Goal: Task Accomplishment & Management: Manage account settings

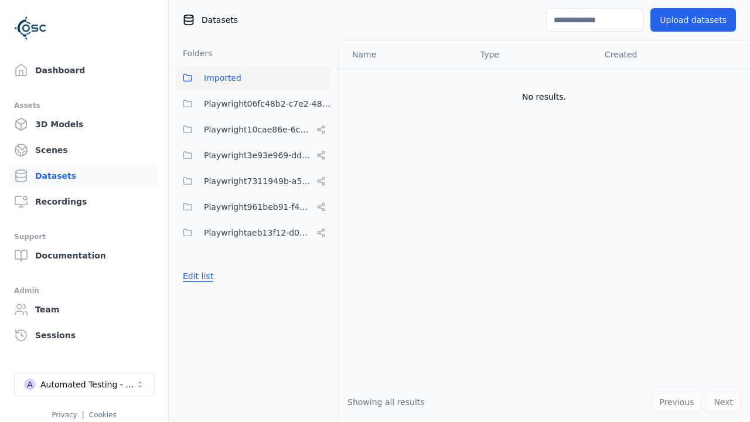
click at [196, 287] on button "Edit list" at bounding box center [198, 276] width 45 height 21
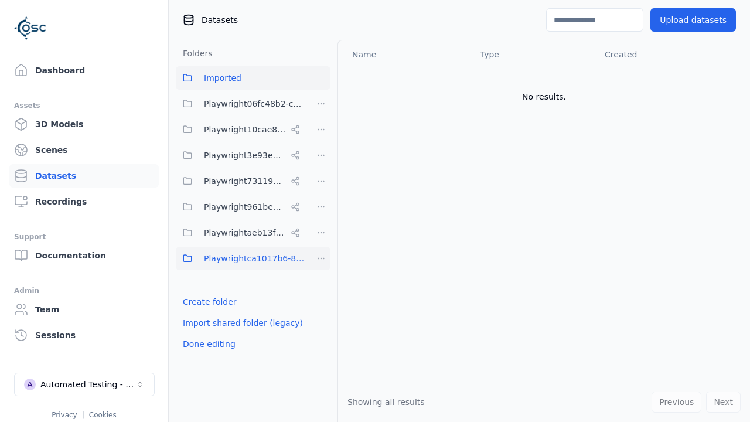
click at [321, 258] on html "Support Dashboard Assets 3D Models Scenes Datasets Recordings Support Documenta…" at bounding box center [375, 211] width 750 height 422
click at [321, 301] on div "Share" at bounding box center [325, 301] width 79 height 19
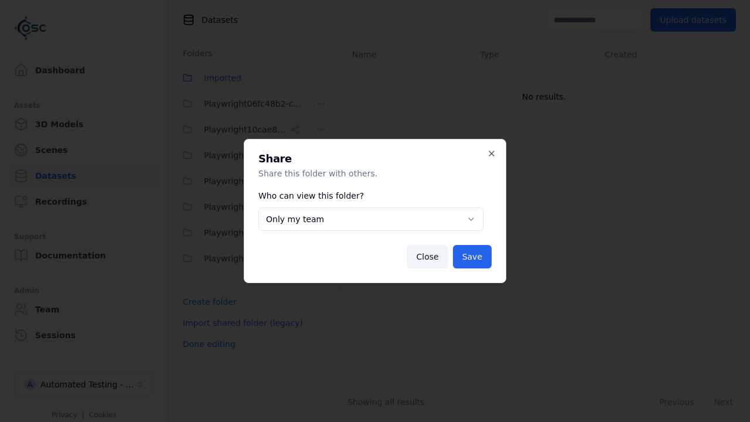
click at [370, 219] on button "Only my team" at bounding box center [370, 218] width 225 height 23
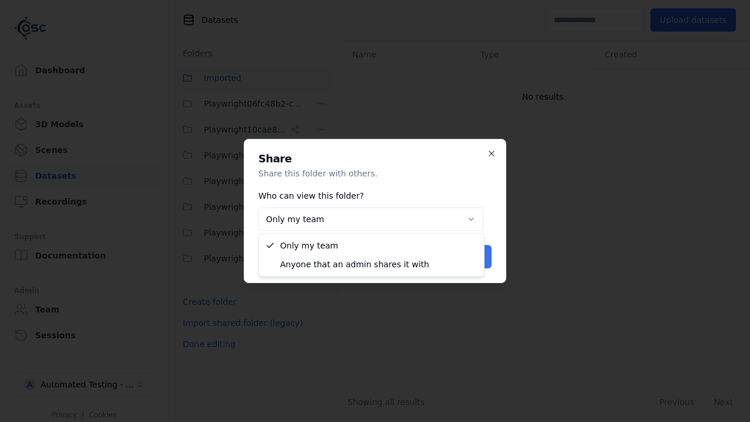
select select "****"
click at [474, 257] on button "Save" at bounding box center [472, 256] width 39 height 23
click at [207, 344] on button "Done editing" at bounding box center [209, 344] width 67 height 21
click at [84, 385] on div "Automated Testing - Playwright" at bounding box center [87, 385] width 95 height 12
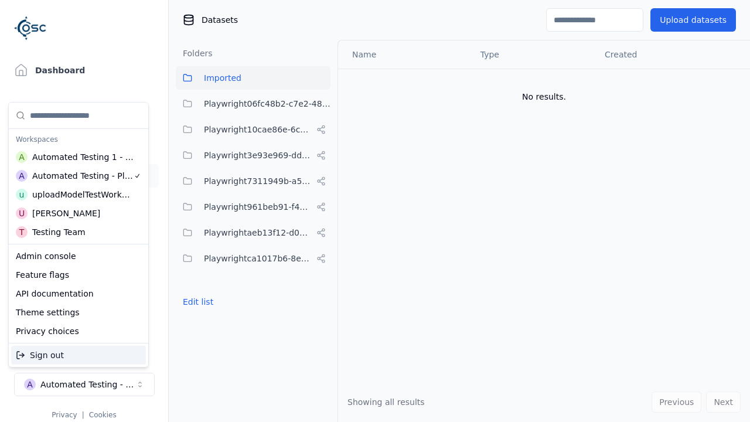
click at [76, 157] on div "Automated Testing 1 - Playwright" at bounding box center [83, 157] width 102 height 12
click at [375, 211] on html "Support Dashboard Assets 3D Models Scenes Datasets Recordings Support Documenta…" at bounding box center [375, 211] width 750 height 422
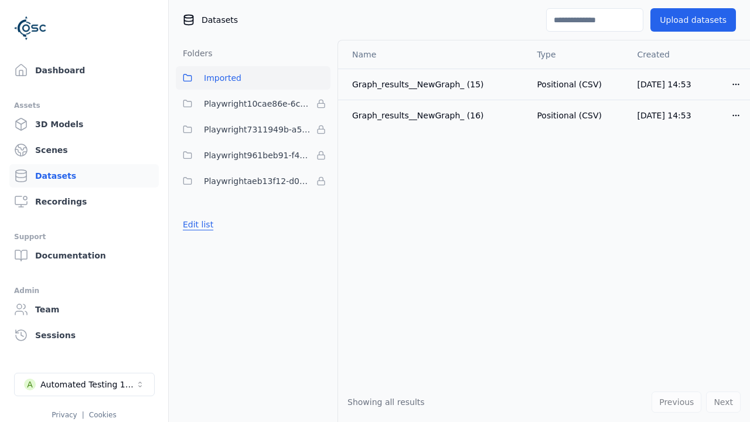
click at [196, 224] on button "Edit list" at bounding box center [198, 224] width 45 height 21
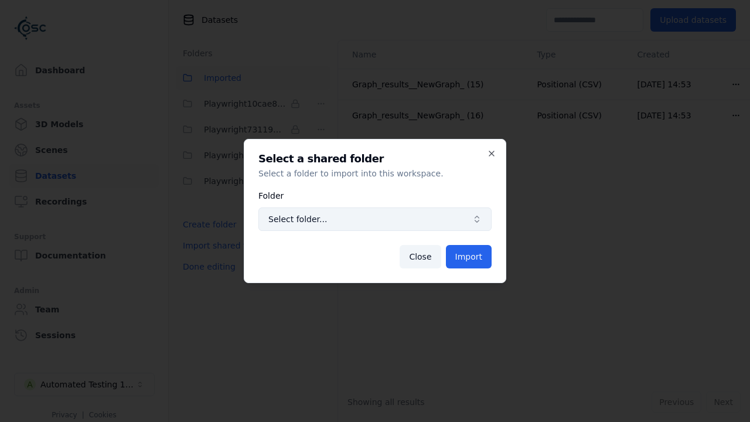
click at [375, 219] on span "Select folder..." at bounding box center [367, 219] width 199 height 12
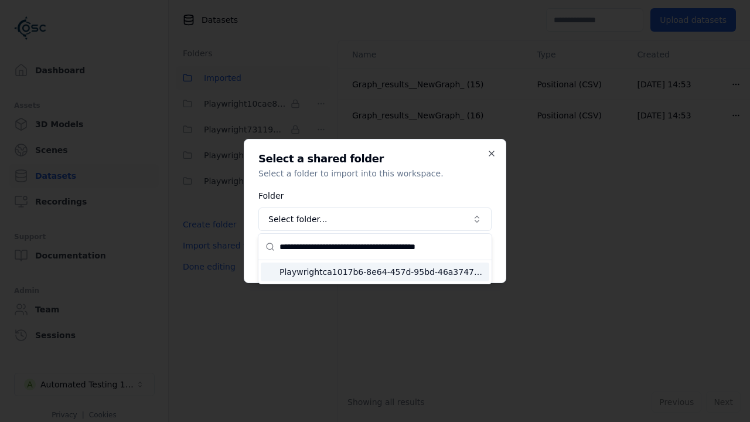
type input "**********"
click at [382, 271] on span "Playwrightca1017b6-8e64-457d-95bd-46a3747e30de" at bounding box center [382, 272] width 205 height 12
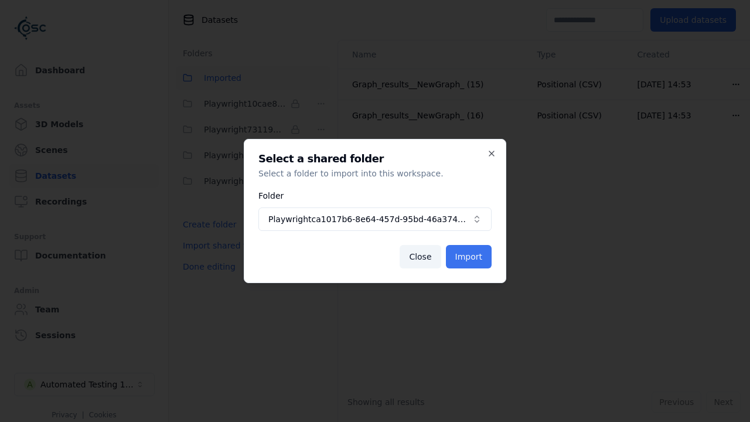
click at [470, 257] on button "Import" at bounding box center [469, 256] width 46 height 23
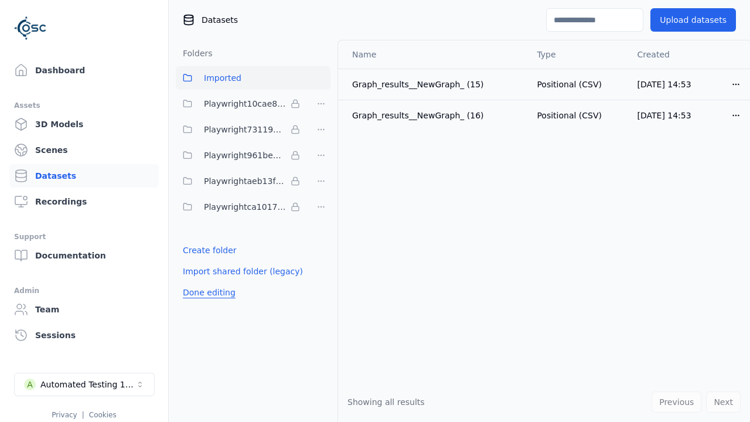
click at [207, 292] on button "Done editing" at bounding box center [209, 292] width 67 height 21
click at [196, 282] on button "Done editing" at bounding box center [209, 292] width 67 height 21
click at [321, 207] on html "Support Dashboard Assets 3D Models Scenes Datasets Recordings Support Documenta…" at bounding box center [375, 211] width 750 height 422
click at [375, 211] on html "Support Dashboard Assets 3D Models Scenes Datasets Recordings Support Documenta…" at bounding box center [375, 211] width 750 height 422
click at [207, 292] on button "Done editing" at bounding box center [209, 292] width 67 height 21
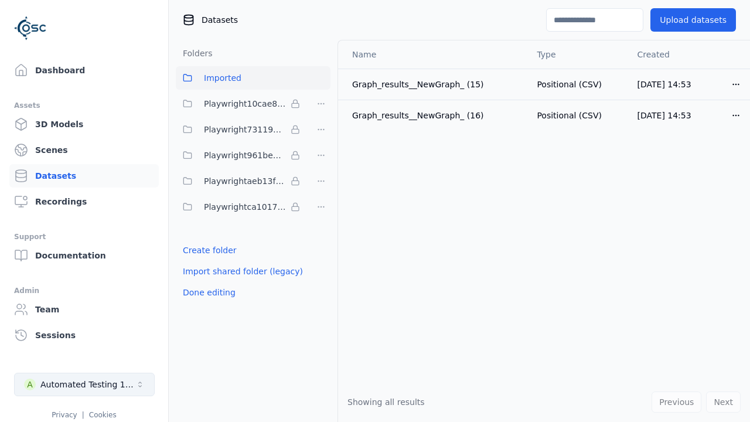
click at [84, 385] on div "Automated Testing 1 - Playwright" at bounding box center [87, 385] width 95 height 12
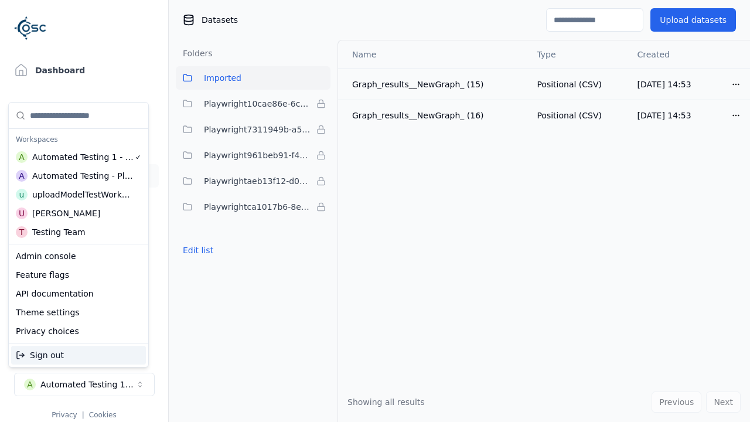
click at [76, 175] on div "Automated Testing - Playwright" at bounding box center [82, 176] width 101 height 12
click at [375, 211] on html "Support Dashboard Assets 3D Models Scenes Datasets Recordings Support Documenta…" at bounding box center [375, 211] width 750 height 422
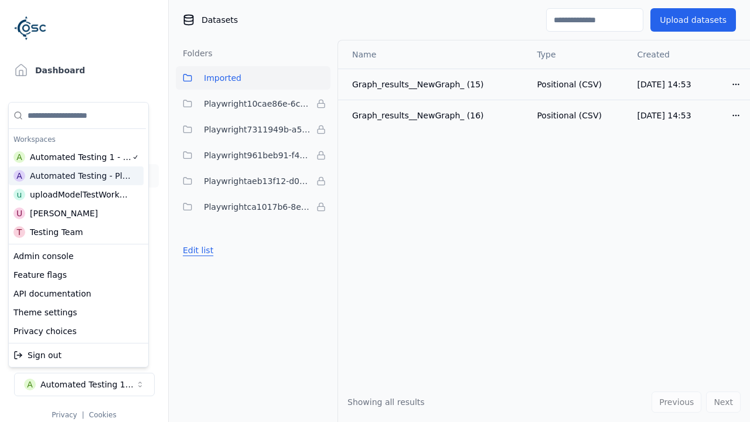
click at [196, 261] on button "Edit list" at bounding box center [198, 250] width 45 height 21
click at [321, 258] on html "Support Dashboard Assets 3D Models Scenes Datasets Recordings Support Documenta…" at bounding box center [375, 211] width 750 height 422
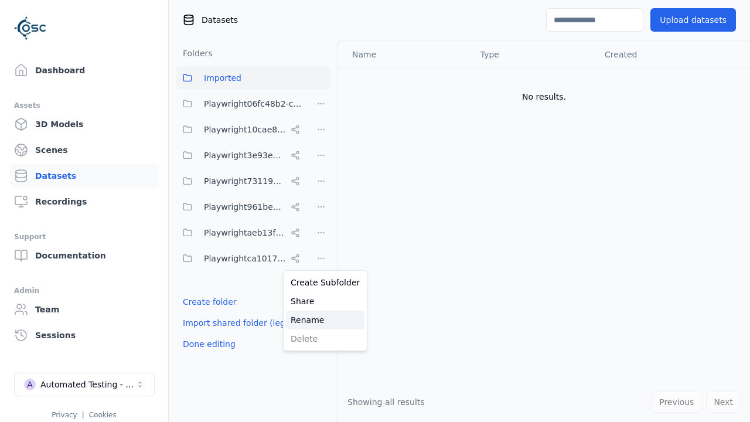
click at [321, 319] on div "Rename" at bounding box center [325, 320] width 79 height 19
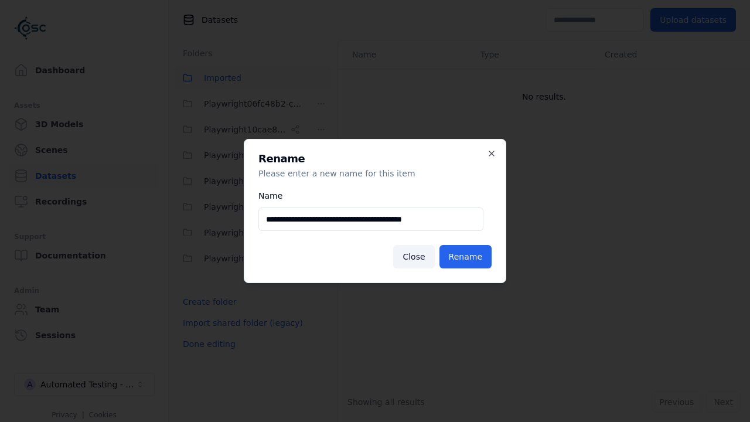
click at [370, 219] on input "**********" at bounding box center [370, 218] width 225 height 23
type input "**********"
click at [467, 257] on button "Rename" at bounding box center [466, 256] width 52 height 23
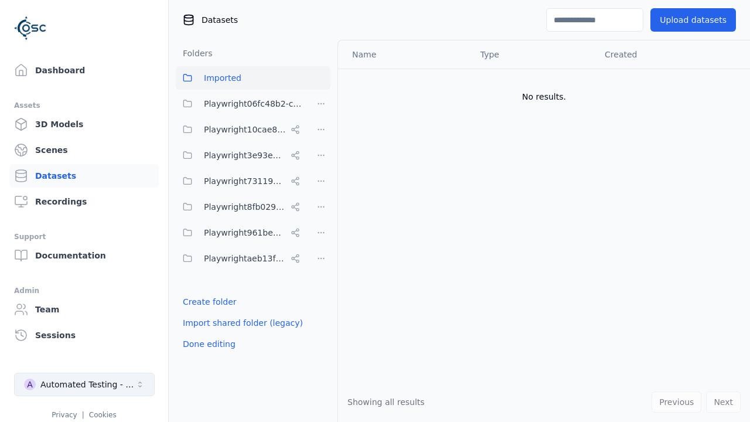
click at [207, 344] on button "Done editing" at bounding box center [209, 344] width 67 height 21
click at [84, 385] on div "Automated Testing - Playwright" at bounding box center [87, 385] width 95 height 12
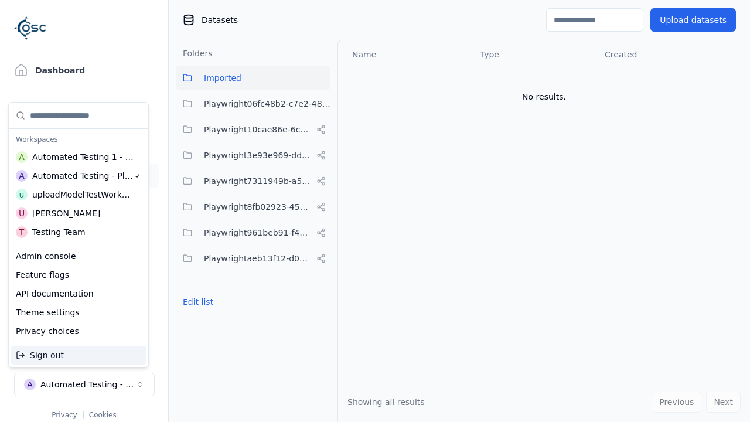
click at [76, 157] on div "Automated Testing 1 - Playwright" at bounding box center [83, 157] width 102 height 12
click at [375, 211] on html "Support Dashboard Assets 3D Models Scenes Datasets Recordings Support Documenta…" at bounding box center [375, 211] width 750 height 422
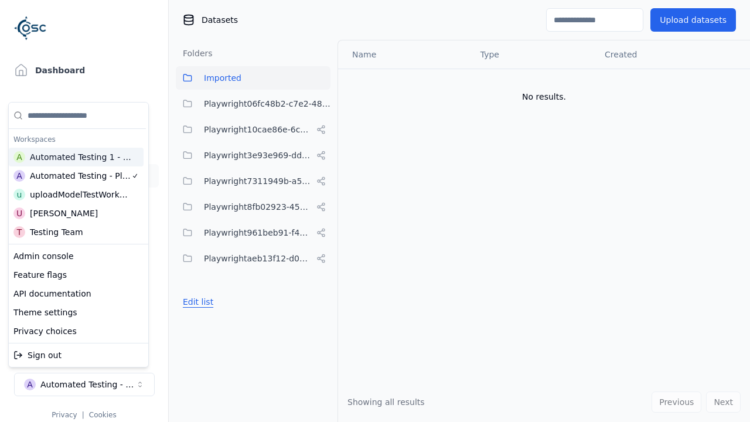
click at [196, 302] on button "Edit list" at bounding box center [198, 301] width 45 height 21
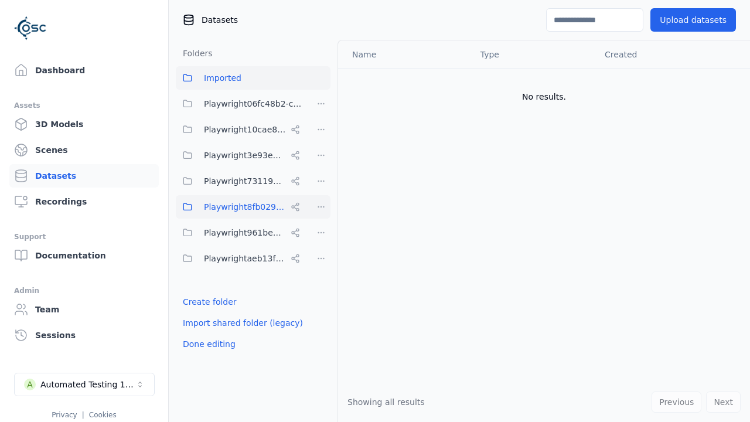
click at [321, 207] on html "Support Dashboard Assets 3D Models Scenes Datasets Recordings Support Documenta…" at bounding box center [375, 211] width 750 height 422
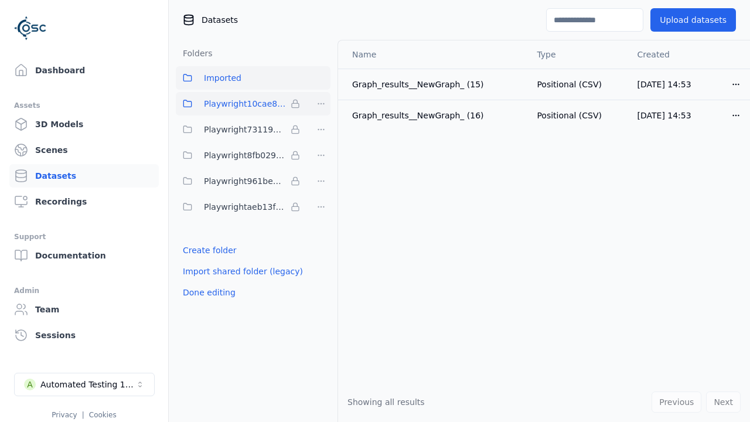
click at [319, 99] on html "Support Dashboard Assets 3D Models Scenes Datasets Recordings Support Documenta…" at bounding box center [375, 211] width 750 height 422
click at [321, 127] on div "Remove" at bounding box center [321, 127] width 69 height 19
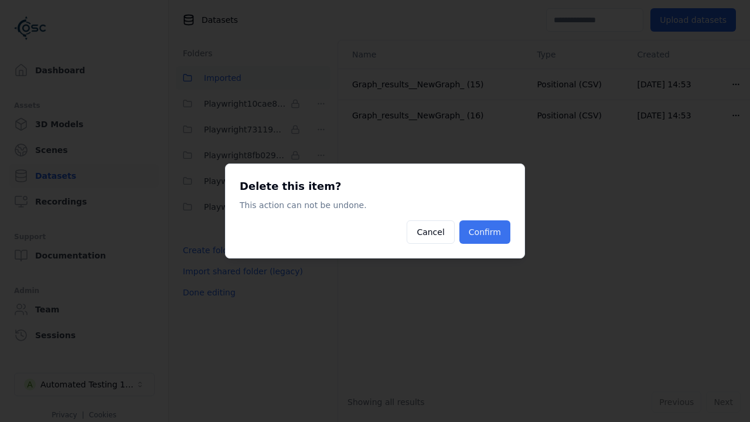
click at [486, 232] on button "Confirm" at bounding box center [485, 231] width 51 height 23
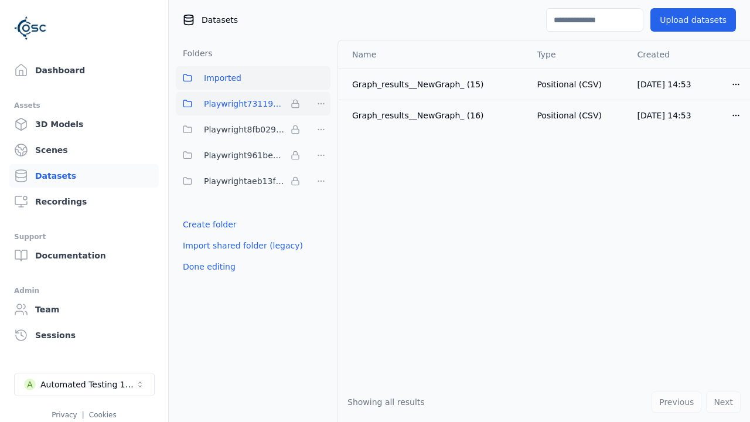
click at [321, 101] on html "Support Dashboard Assets 3D Models Scenes Datasets Recordings Support Documenta…" at bounding box center [375, 211] width 750 height 422
click at [326, 130] on div "Remove" at bounding box center [321, 127] width 69 height 19
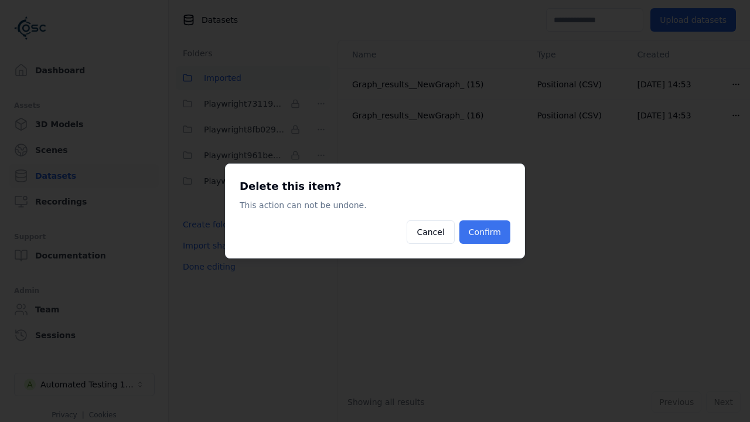
click at [479, 227] on button "Confirm" at bounding box center [485, 231] width 51 height 23
click at [207, 267] on button "Done editing" at bounding box center [209, 266] width 67 height 21
click at [84, 385] on div "Automated Testing 1 - Playwright" at bounding box center [87, 385] width 95 height 12
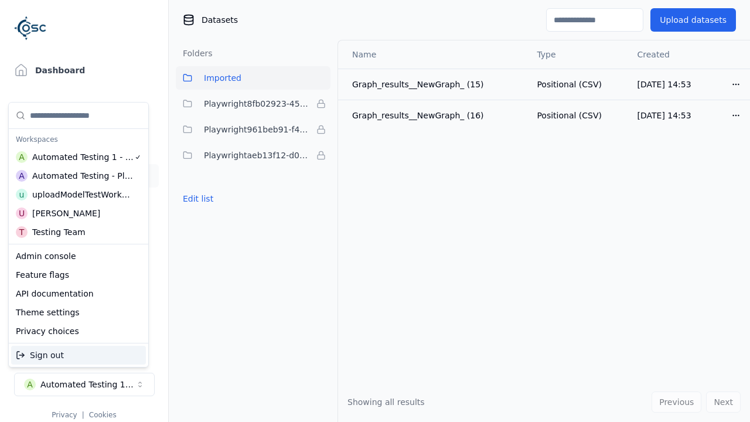
click at [76, 175] on div "Automated Testing - Playwright" at bounding box center [82, 176] width 101 height 12
click at [375, 211] on html "Support Dashboard Assets 3D Models Scenes Datasets Recordings Support Documenta…" at bounding box center [375, 211] width 750 height 422
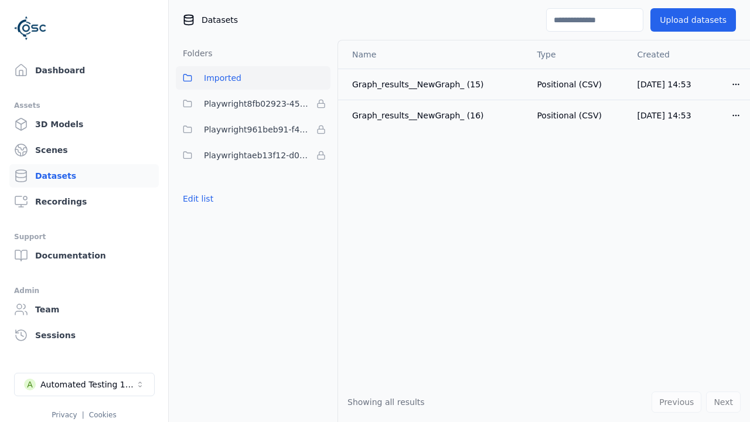
click at [196, 199] on button "Edit list" at bounding box center [198, 198] width 45 height 21
click at [321, 104] on html "Support Dashboard Assets 3D Models Scenes Datasets Recordings Support Documenta…" at bounding box center [375, 211] width 750 height 422
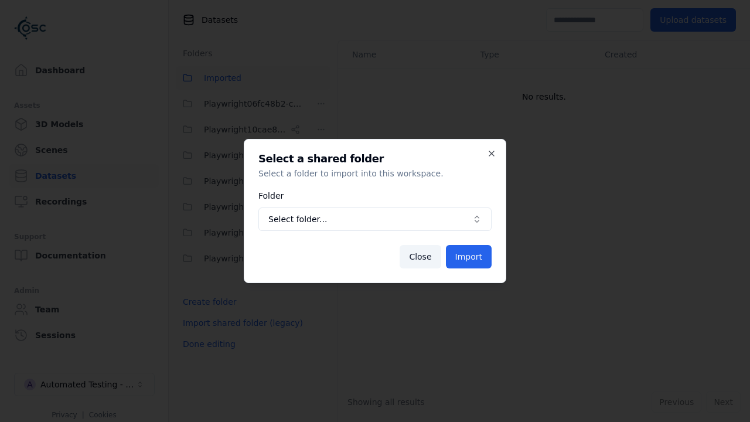
click at [375, 219] on span "Select folder..." at bounding box center [367, 219] width 199 height 12
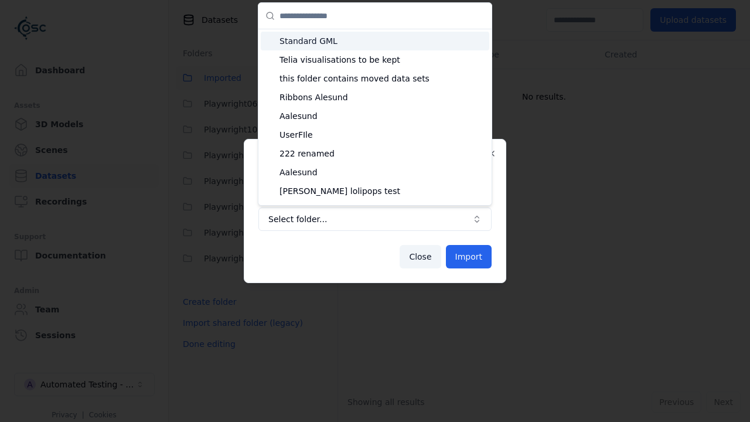
click at [673, 304] on div at bounding box center [375, 211] width 750 height 422
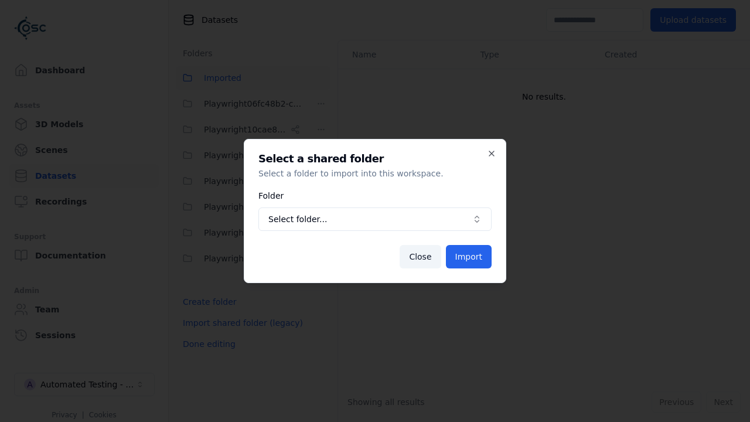
click at [419, 254] on button "Close" at bounding box center [420, 256] width 41 height 23
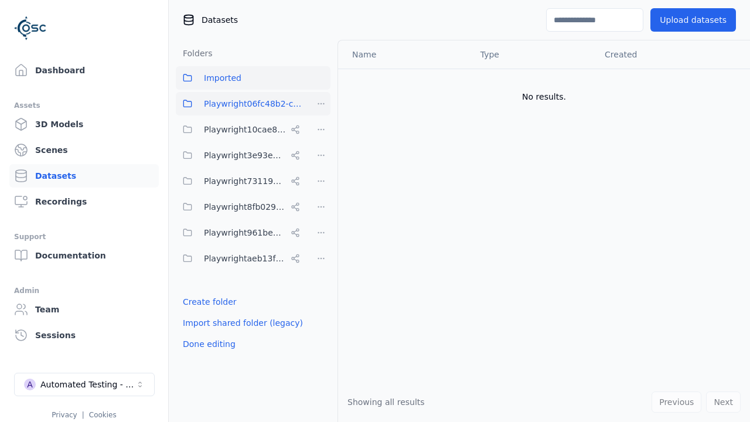
click at [322, 107] on html "Support Dashboard Assets 3D Models Scenes Datasets Recordings Support Documenta…" at bounding box center [375, 211] width 750 height 422
click at [317, 182] on div "Delete" at bounding box center [325, 184] width 79 height 19
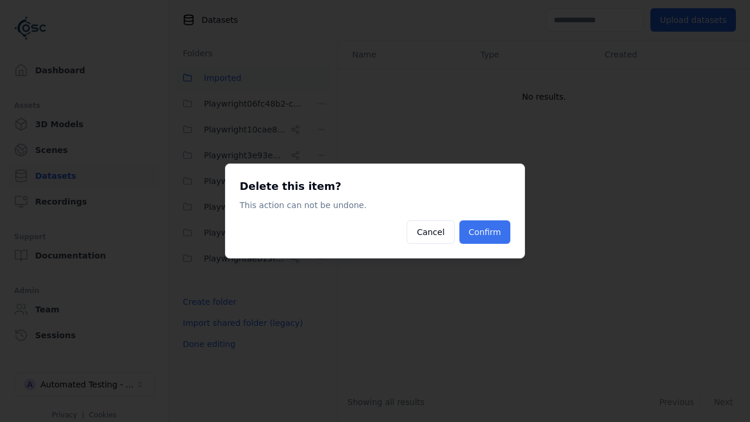
click at [480, 224] on button "Confirm" at bounding box center [485, 231] width 51 height 23
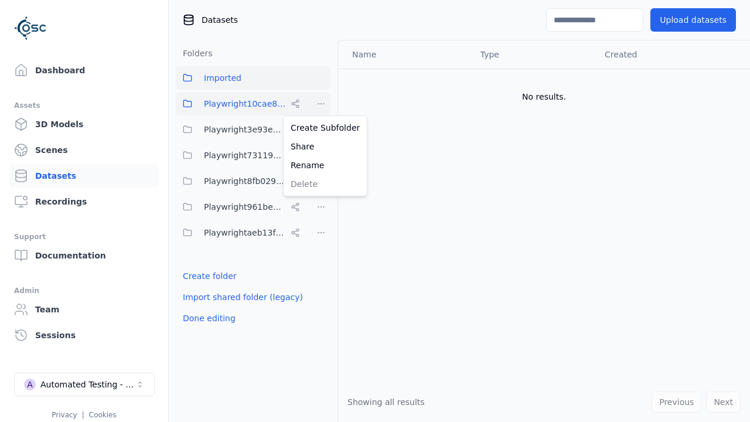
click at [324, 105] on html "Support Dashboard Assets 3D Models Scenes Datasets Recordings Support Documenta…" at bounding box center [375, 211] width 750 height 422
click at [326, 144] on div "Share" at bounding box center [325, 146] width 79 height 19
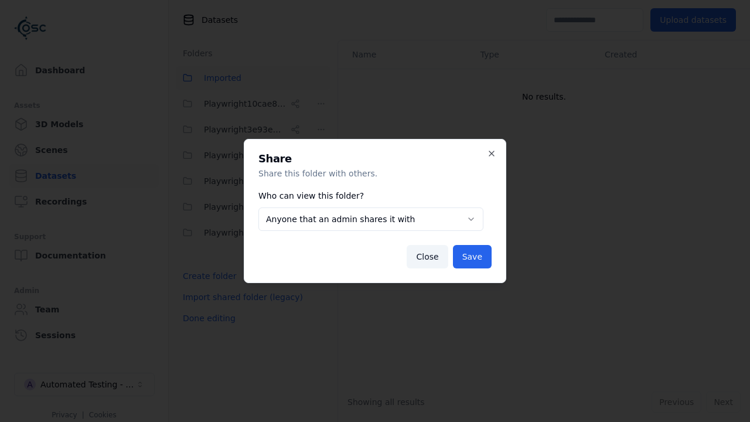
click at [394, 211] on body "**********" at bounding box center [375, 211] width 750 height 422
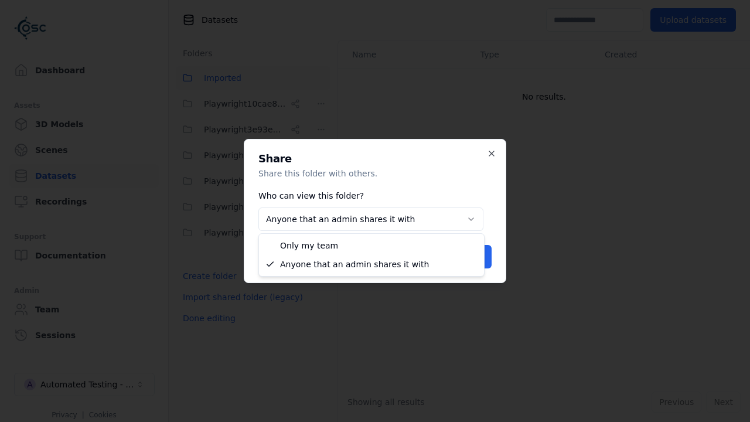
select select "*****"
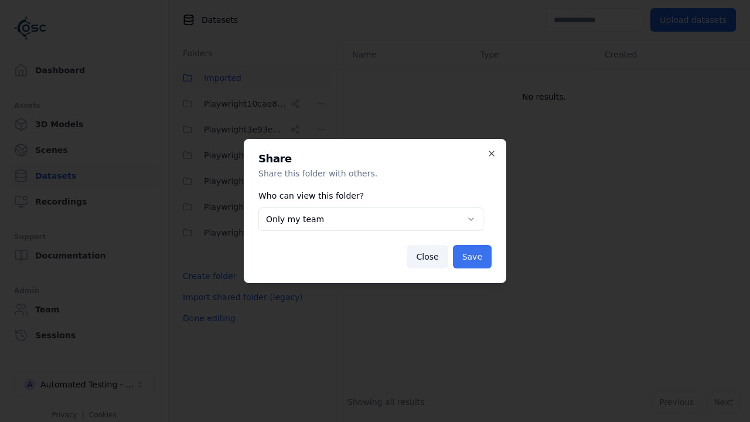
click at [472, 254] on button "Save" at bounding box center [472, 256] width 39 height 23
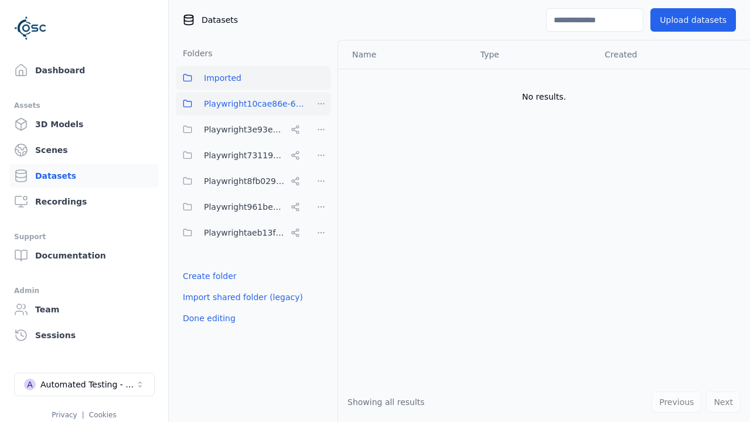
click at [319, 104] on html "Support Dashboard Assets 3D Models Scenes Datasets Recordings Support Documenta…" at bounding box center [375, 211] width 750 height 422
click at [333, 178] on div "Delete" at bounding box center [325, 184] width 79 height 19
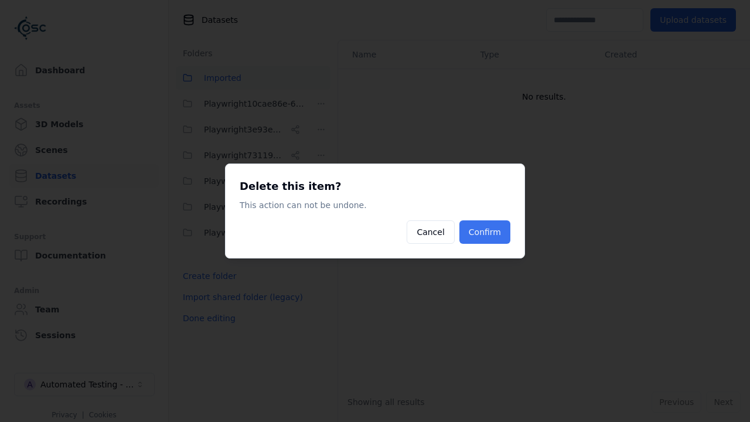
click at [492, 232] on button "Confirm" at bounding box center [485, 231] width 51 height 23
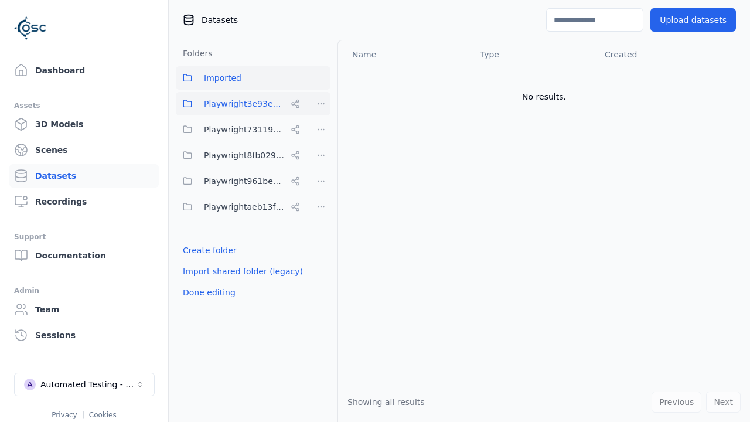
click at [325, 103] on html "Support Dashboard Assets 3D Models Scenes Datasets Recordings Support Documenta…" at bounding box center [375, 211] width 750 height 422
click at [314, 151] on div "Share" at bounding box center [325, 146] width 79 height 19
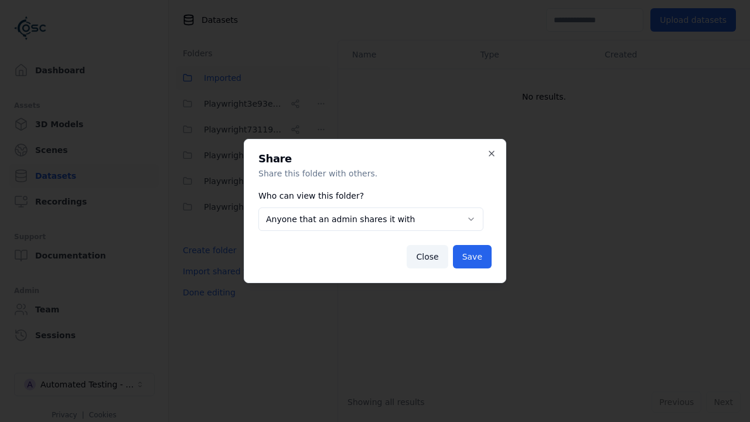
click at [400, 206] on div "**********" at bounding box center [370, 212] width 225 height 47
click at [399, 218] on body "**********" at bounding box center [375, 211] width 750 height 422
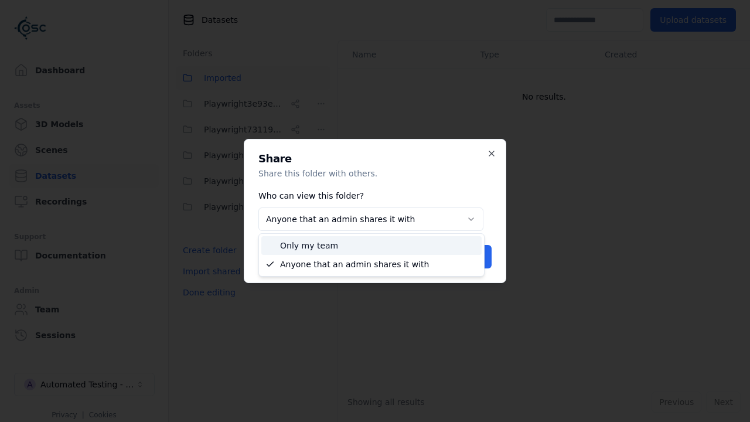
select select "*****"
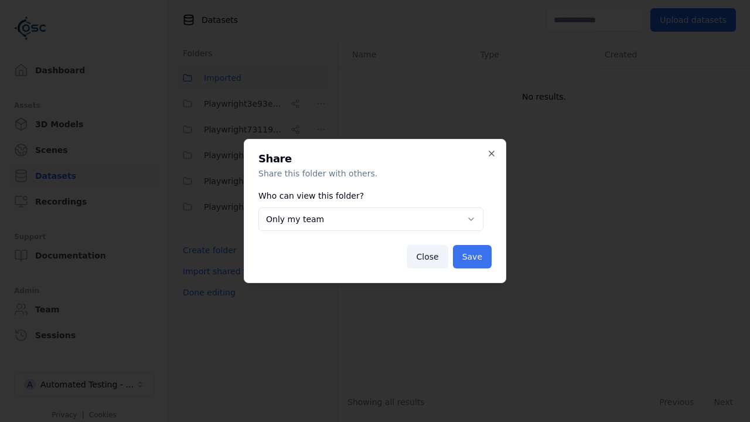
click at [470, 253] on button "Save" at bounding box center [472, 256] width 39 height 23
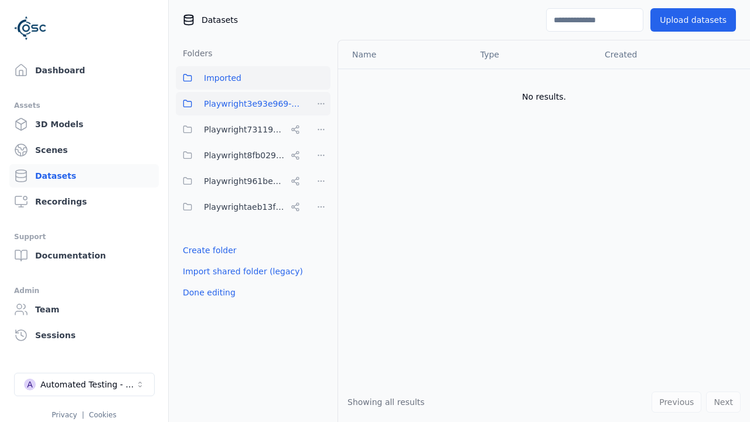
click at [326, 102] on html "Support Dashboard Assets 3D Models Scenes Datasets Recordings Support Documenta…" at bounding box center [375, 211] width 750 height 422
click at [322, 179] on div "Delete" at bounding box center [325, 184] width 79 height 19
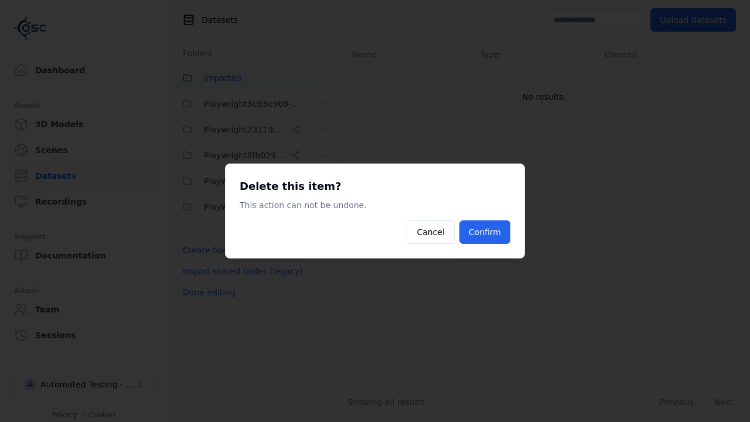
click at [484, 228] on button "Confirm" at bounding box center [485, 231] width 51 height 23
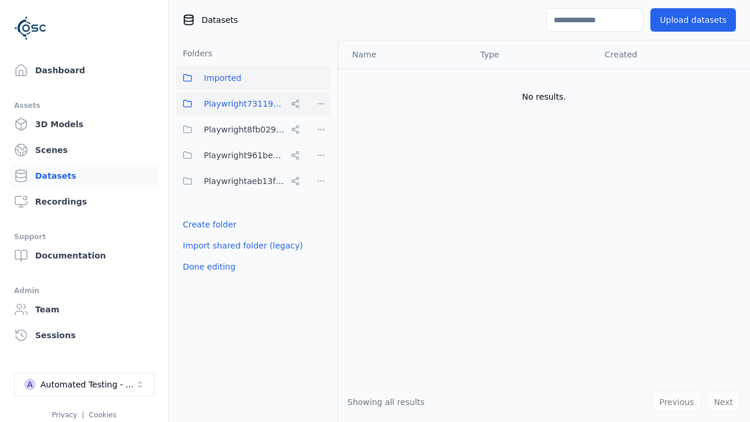
click at [326, 103] on html "Support Dashboard Assets 3D Models Scenes Datasets Recordings Support Documenta…" at bounding box center [375, 211] width 750 height 422
click at [321, 149] on div "Share" at bounding box center [325, 146] width 79 height 19
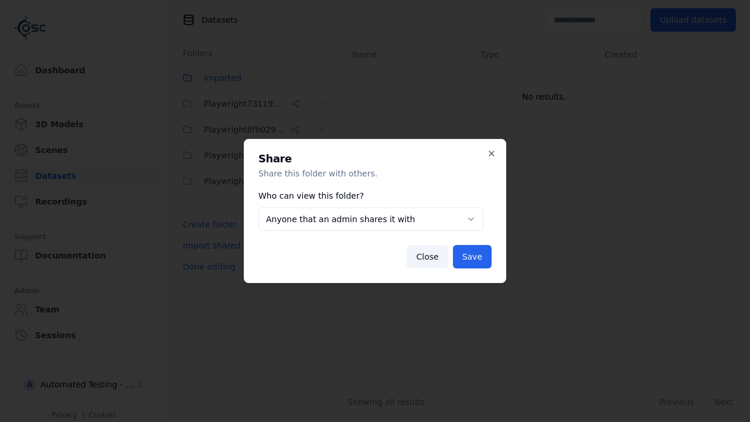
click at [406, 215] on body "**********" at bounding box center [375, 211] width 750 height 422
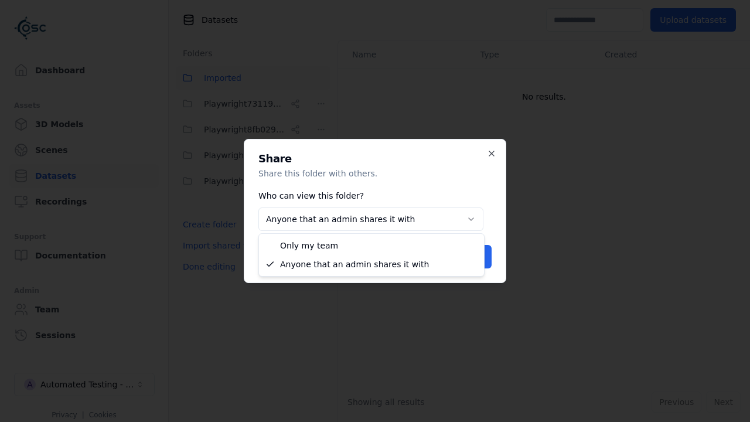
select select "*****"
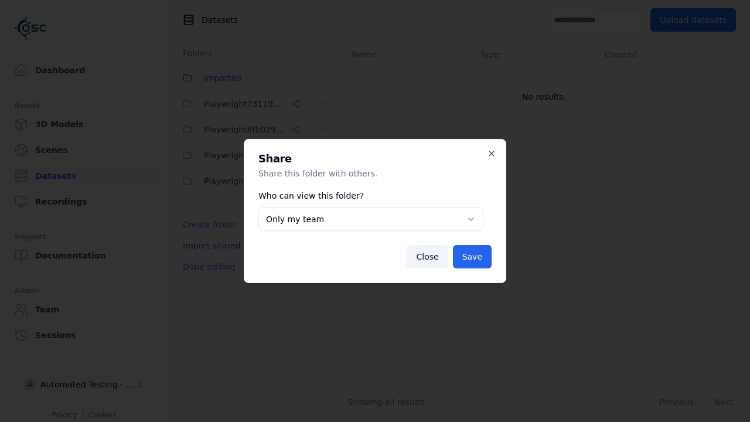
click at [485, 255] on button "Save" at bounding box center [472, 256] width 39 height 23
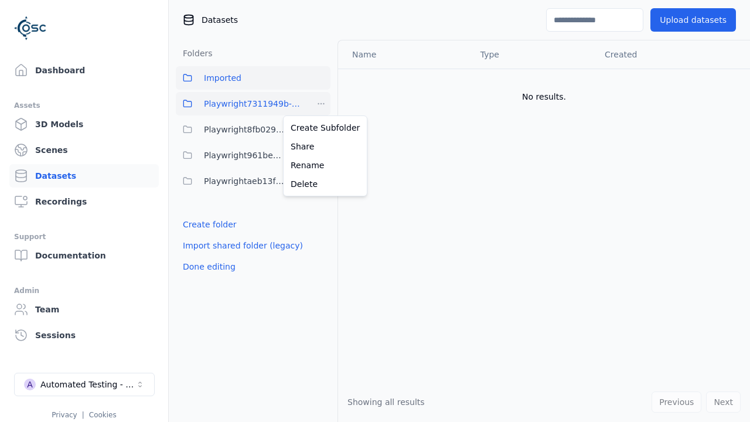
click at [318, 103] on html "Support Dashboard Assets 3D Models Scenes Datasets Recordings Support Documenta…" at bounding box center [375, 211] width 750 height 422
click at [329, 182] on div "Delete" at bounding box center [325, 184] width 79 height 19
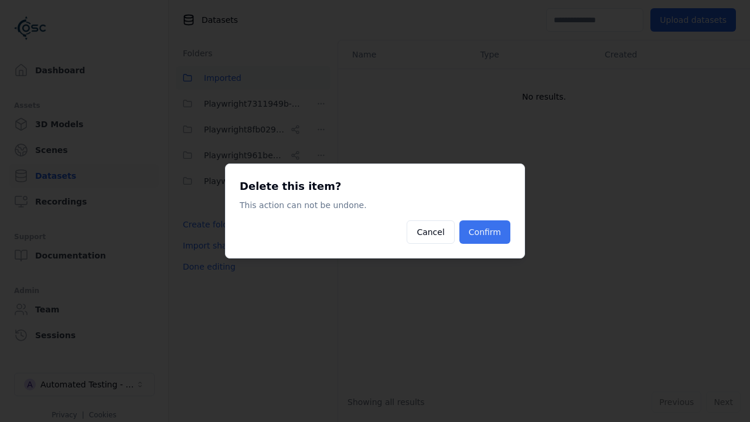
click at [508, 237] on button "Confirm" at bounding box center [485, 231] width 51 height 23
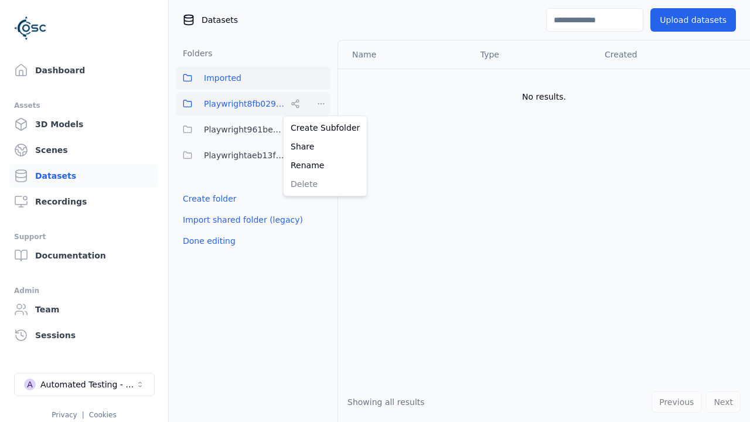
click at [320, 106] on html "Support Dashboard Assets 3D Models Scenes Datasets Recordings Support Documenta…" at bounding box center [375, 211] width 750 height 422
click at [329, 147] on div "Share" at bounding box center [325, 146] width 79 height 19
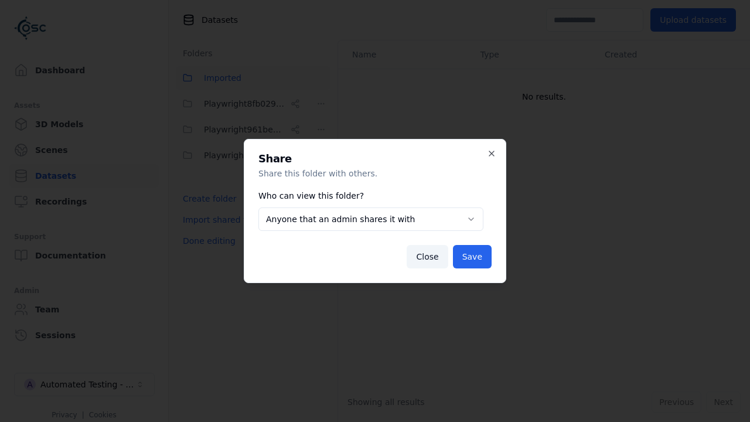
click at [416, 222] on body "**********" at bounding box center [375, 211] width 750 height 422
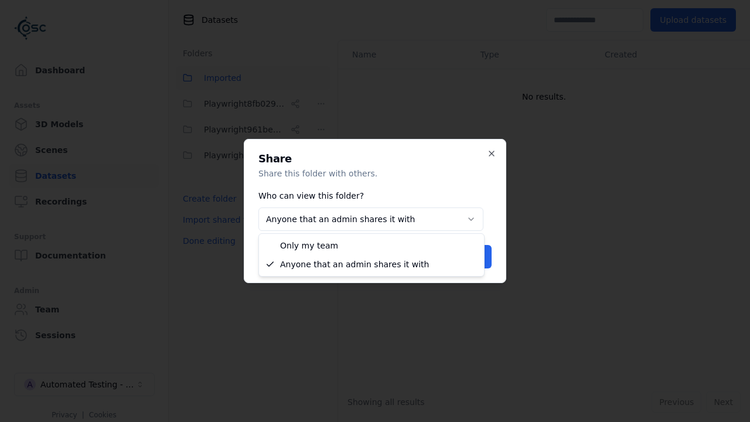
select select "*****"
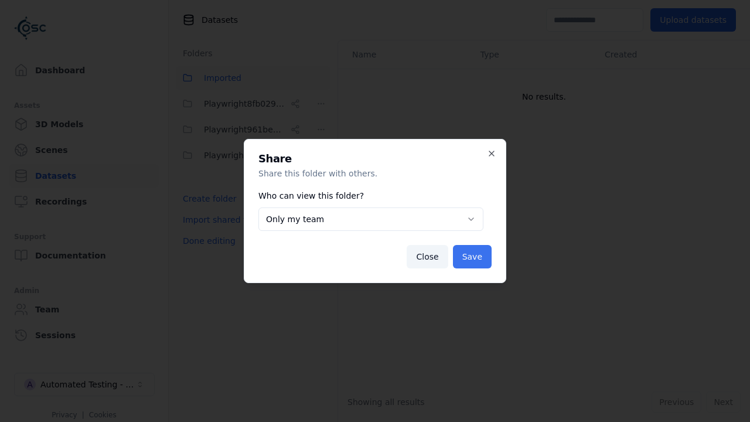
click at [464, 257] on button "Save" at bounding box center [472, 256] width 39 height 23
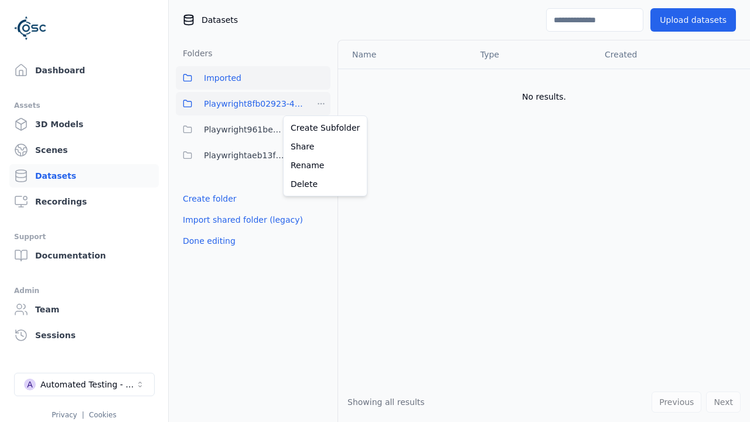
click at [321, 107] on html "Support Dashboard Assets 3D Models Scenes Datasets Recordings Support Documenta…" at bounding box center [375, 211] width 750 height 422
click at [312, 185] on div "Delete" at bounding box center [325, 184] width 79 height 19
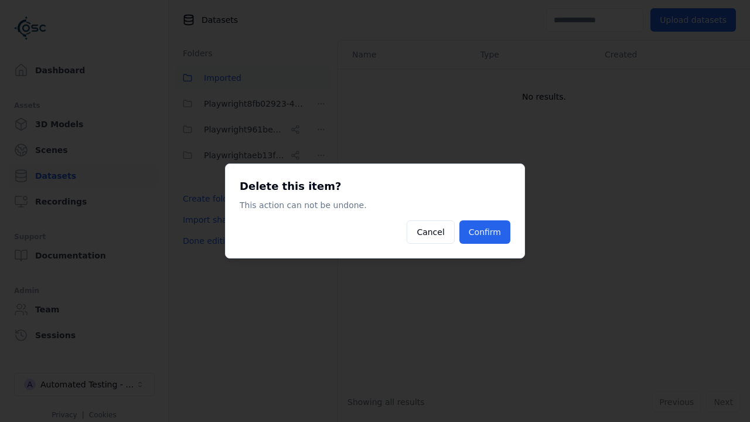
drag, startPoint x: 492, startPoint y: 229, endPoint x: 486, endPoint y: 223, distance: 8.3
click at [492, 228] on button "Confirm" at bounding box center [485, 231] width 51 height 23
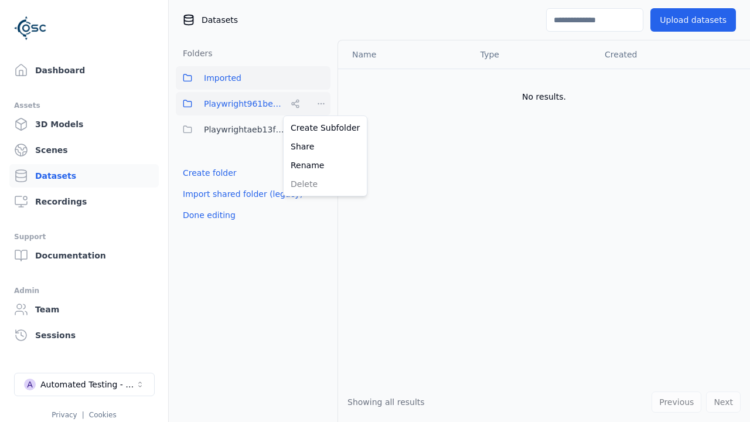
click at [321, 106] on html "Support Dashboard Assets 3D Models Scenes Datasets Recordings Support Documenta…" at bounding box center [375, 211] width 750 height 422
click at [318, 149] on div "Share" at bounding box center [325, 146] width 79 height 19
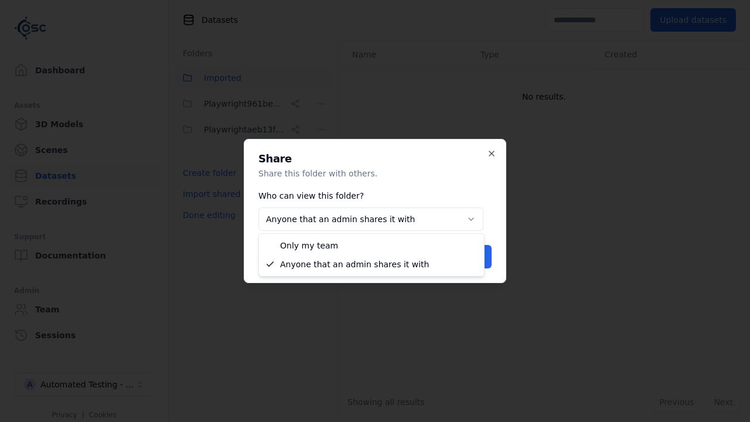
click at [389, 219] on body "**********" at bounding box center [375, 211] width 750 height 422
select select "*****"
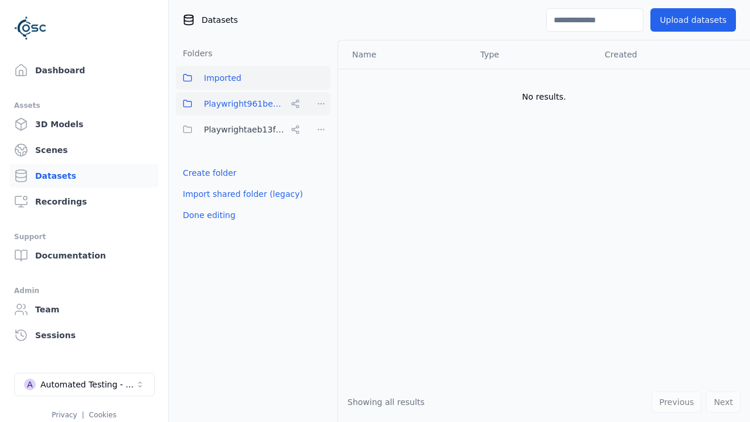
click at [325, 108] on html "Support Dashboard Assets 3D Models Scenes Datasets Recordings Support Documenta…" at bounding box center [375, 211] width 750 height 422
click at [312, 144] on div "Share" at bounding box center [325, 146] width 79 height 19
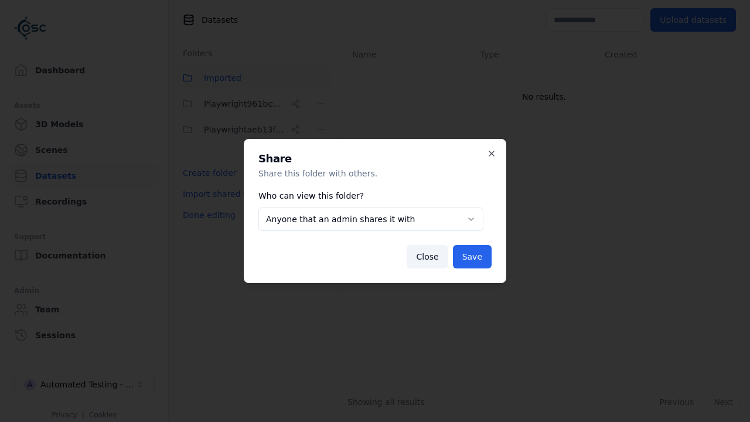
click at [360, 217] on body "**********" at bounding box center [375, 211] width 750 height 422
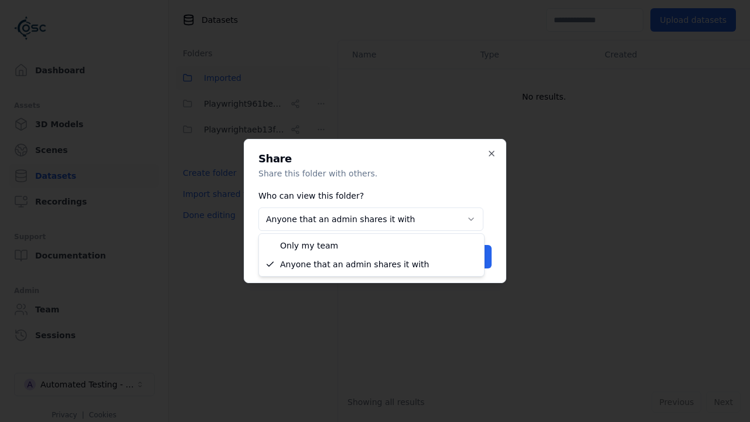
select select "*****"
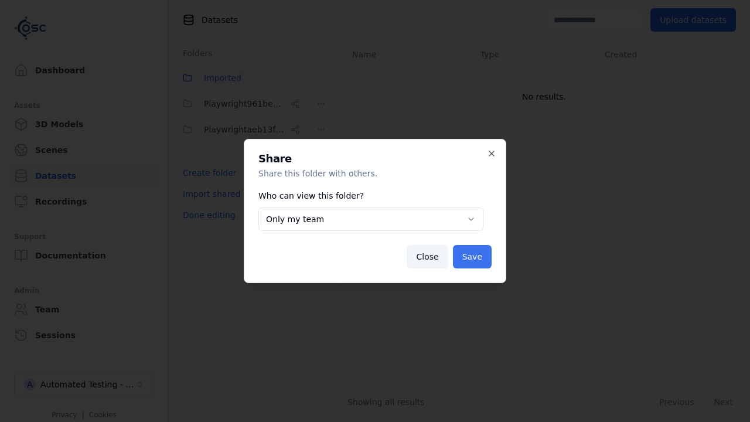
click at [489, 255] on button "Save" at bounding box center [472, 256] width 39 height 23
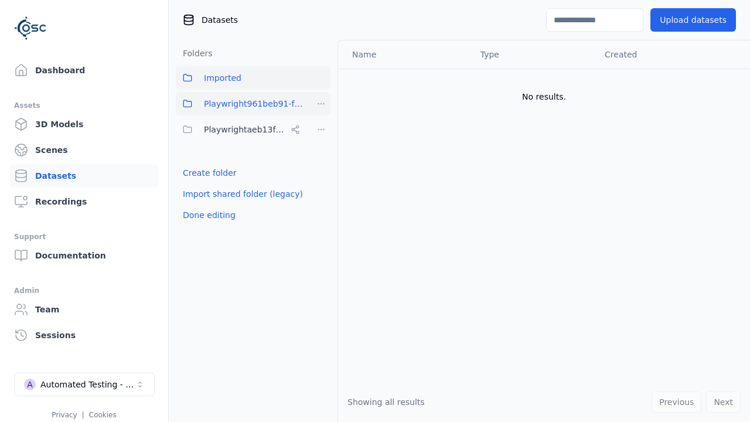
click at [325, 104] on html "Support Dashboard Assets 3D Models Scenes Datasets Recordings Support Documenta…" at bounding box center [375, 211] width 750 height 422
click at [331, 179] on div "Delete" at bounding box center [325, 184] width 79 height 19
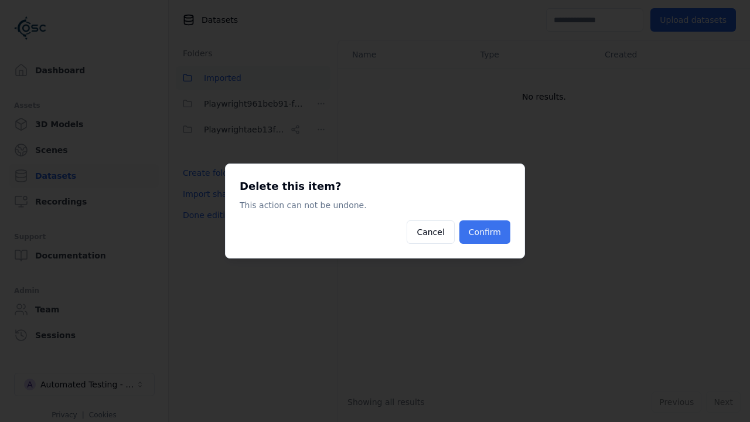
click at [496, 231] on button "Confirm" at bounding box center [485, 231] width 51 height 23
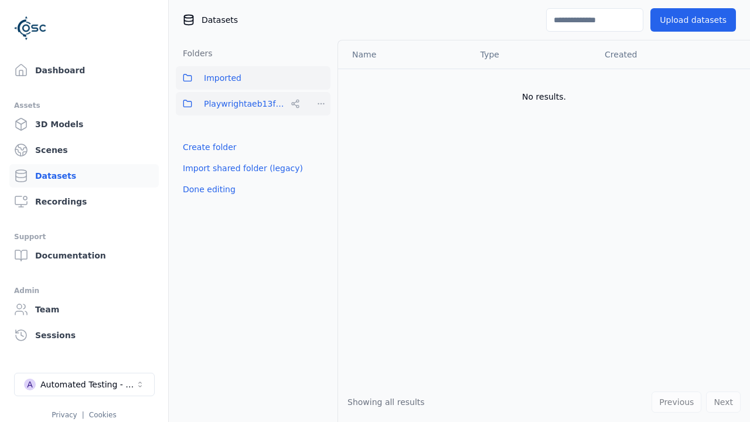
click at [325, 103] on html "Support Dashboard Assets 3D Models Scenes Datasets Recordings Support Documenta…" at bounding box center [375, 211] width 750 height 422
click at [322, 143] on div "Share" at bounding box center [325, 146] width 79 height 19
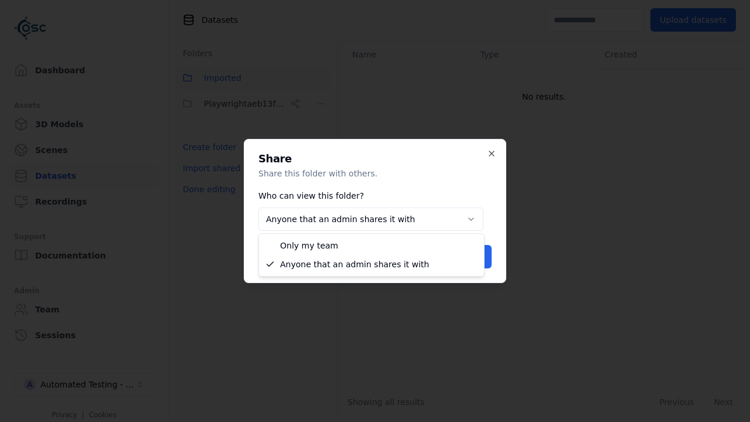
click at [454, 210] on body "**********" at bounding box center [375, 211] width 750 height 422
select select "*****"
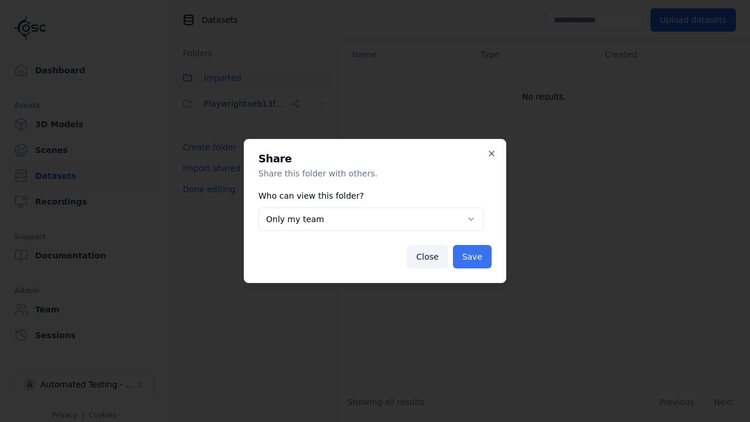
click at [468, 249] on button "Save" at bounding box center [472, 256] width 39 height 23
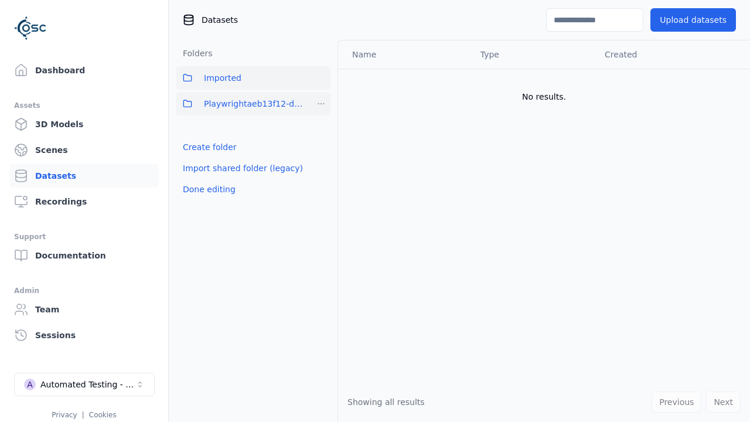
click at [322, 106] on html "Support Dashboard Assets 3D Models Scenes Datasets Recordings Support Documenta…" at bounding box center [375, 211] width 750 height 422
click at [322, 181] on div "Delete" at bounding box center [325, 184] width 79 height 19
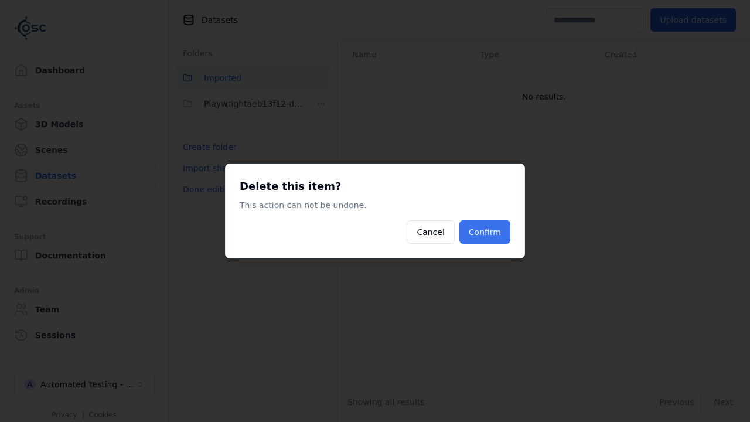
click at [472, 227] on button "Confirm" at bounding box center [485, 231] width 51 height 23
